Goal: Communication & Community: Answer question/provide support

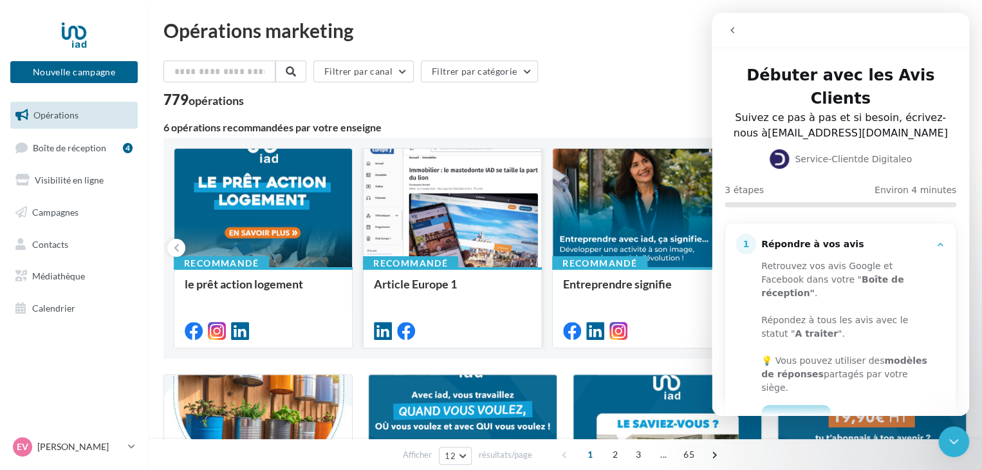
click at [469, 217] on div at bounding box center [453, 209] width 178 height 120
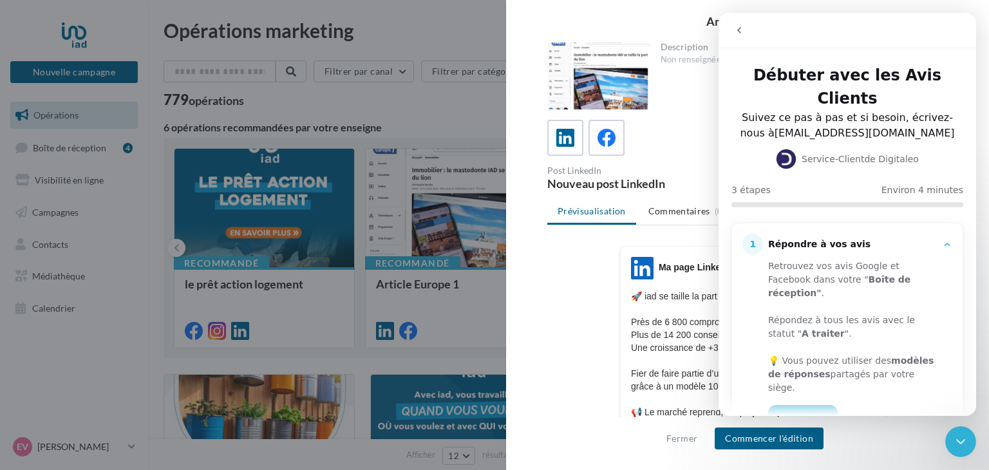
scroll to position [134, 0]
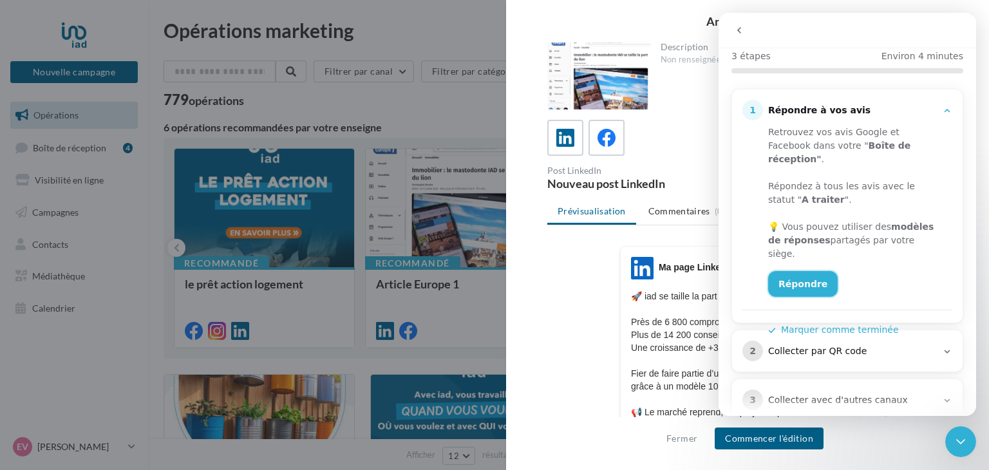
click at [799, 271] on link "Répondre" at bounding box center [803, 284] width 70 height 26
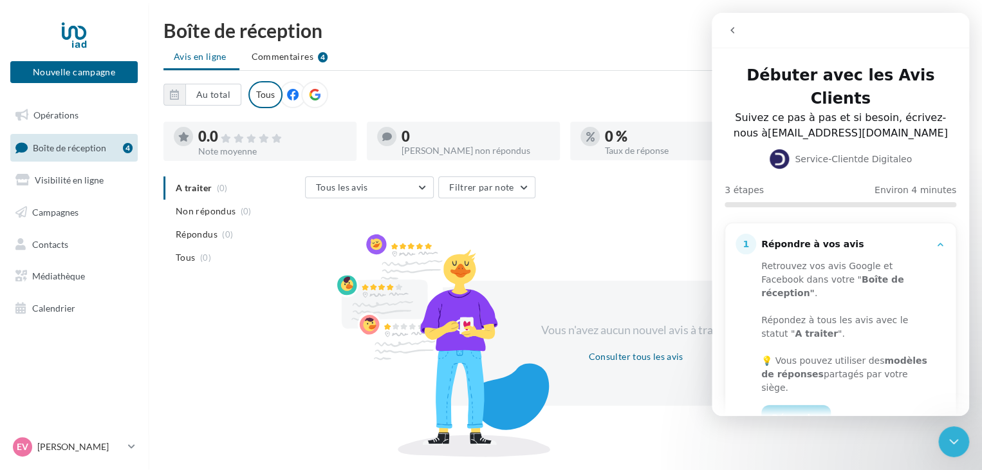
click at [77, 150] on span "Boîte de réception" at bounding box center [69, 147] width 73 height 11
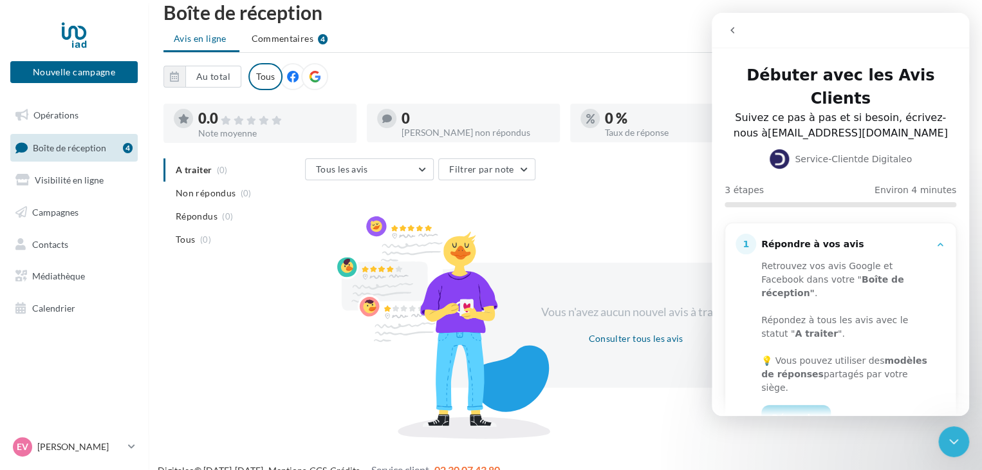
scroll to position [37, 0]
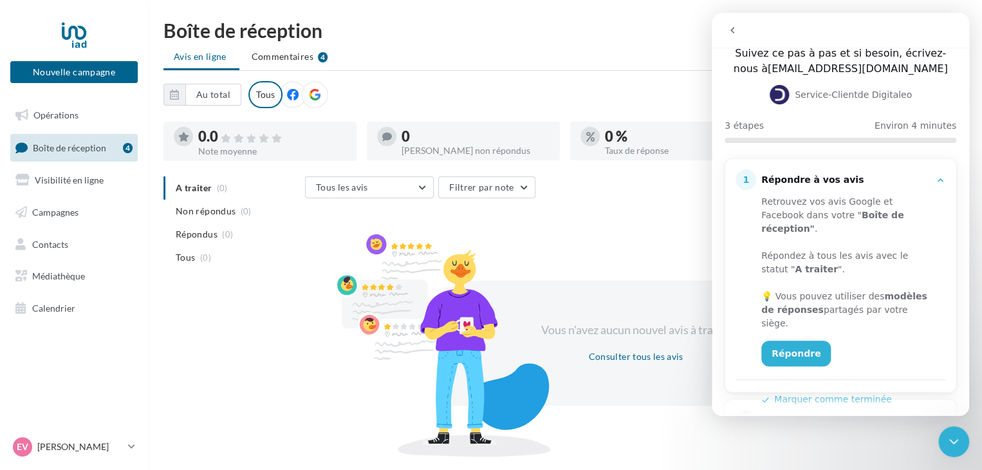
scroll to position [134, 0]
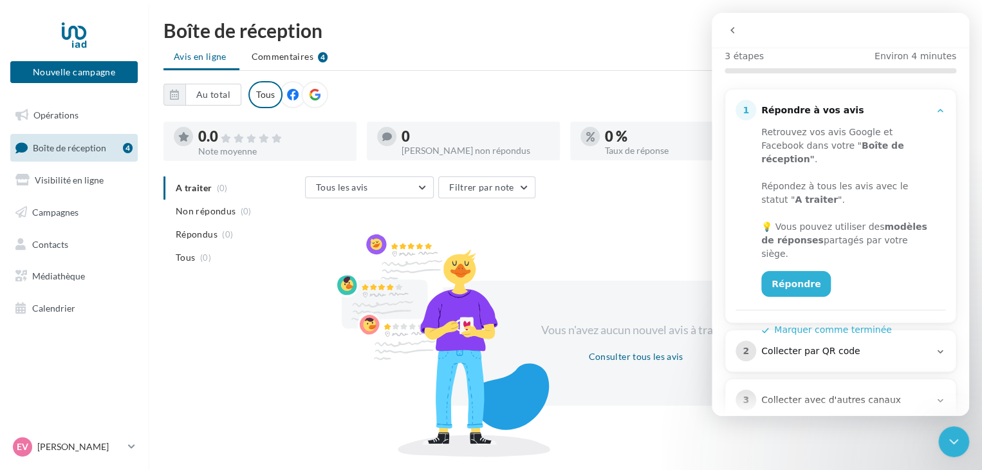
click at [824, 323] on button "Marquer comme terminée" at bounding box center [826, 330] width 131 height 14
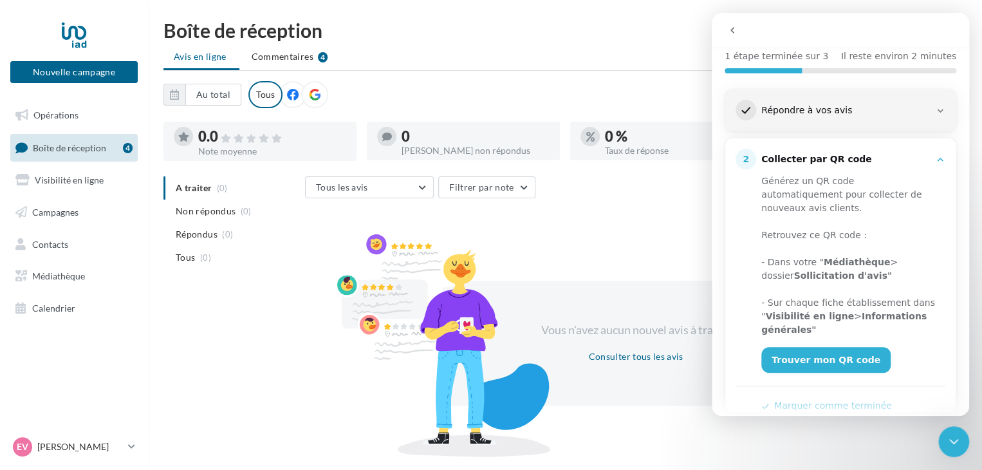
scroll to position [174, 0]
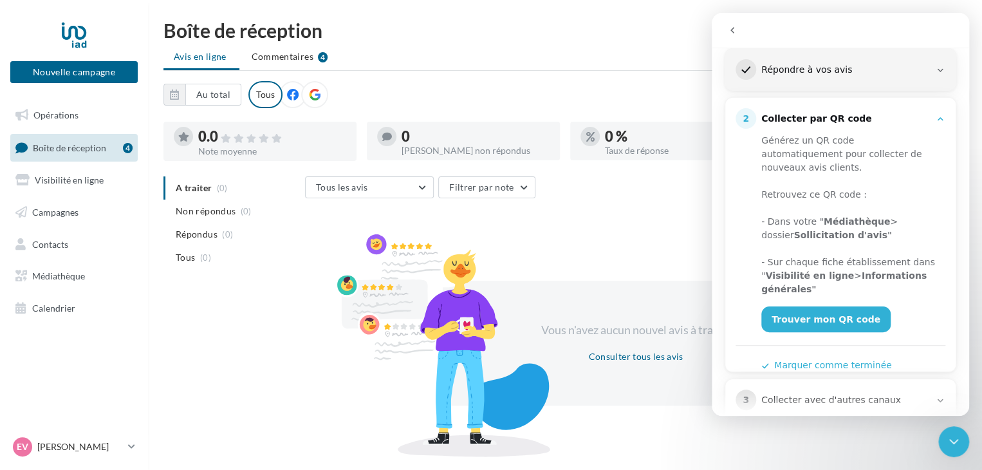
click at [730, 28] on icon "go back" at bounding box center [732, 30] width 10 height 10
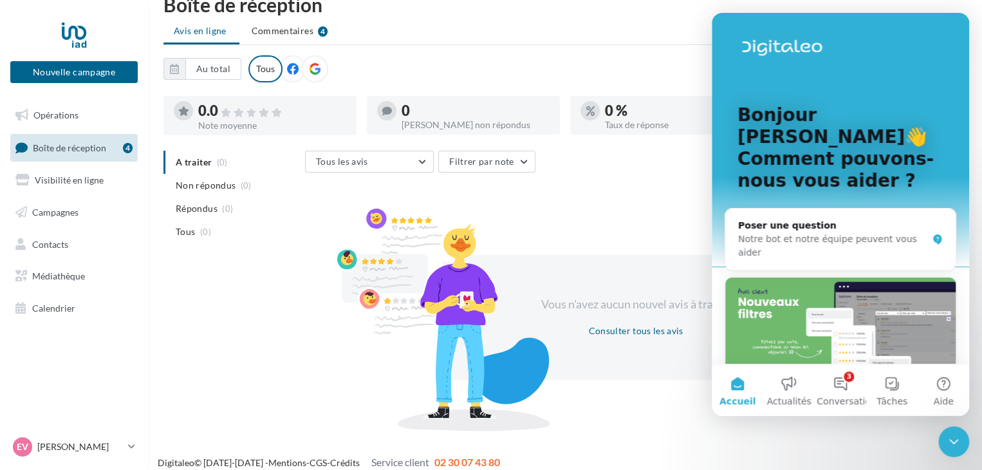
scroll to position [37, 0]
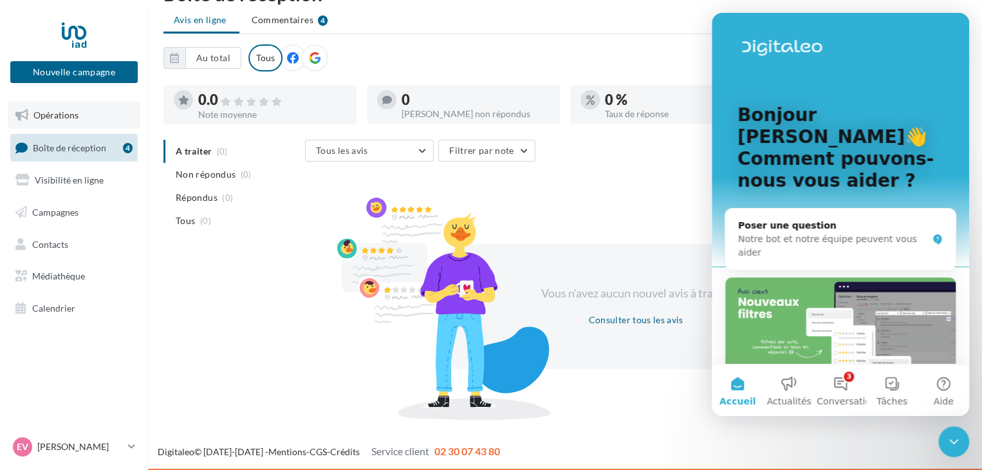
drag, startPoint x: 68, startPoint y: 107, endPoint x: 80, endPoint y: 107, distance: 12.2
click at [68, 108] on link "Opérations" at bounding box center [74, 115] width 133 height 27
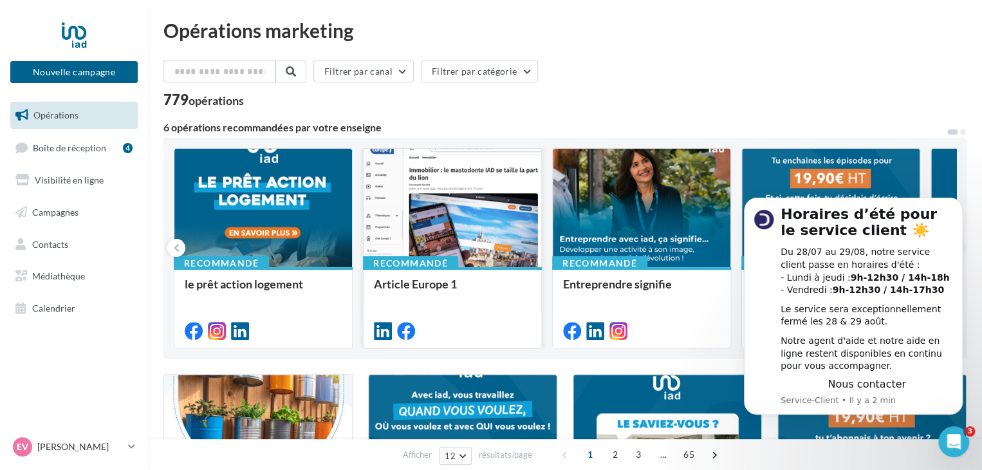
click at [456, 199] on div at bounding box center [453, 209] width 178 height 120
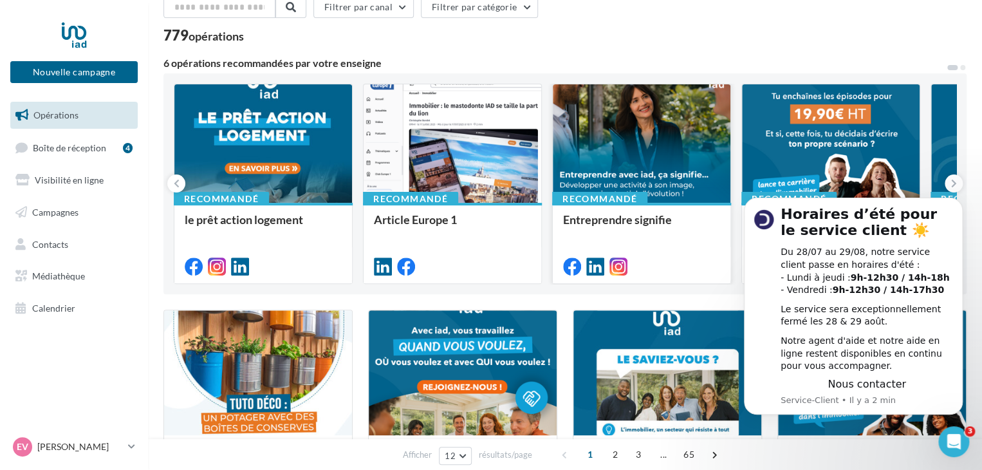
scroll to position [129, 0]
